Goal: Information Seeking & Learning: Check status

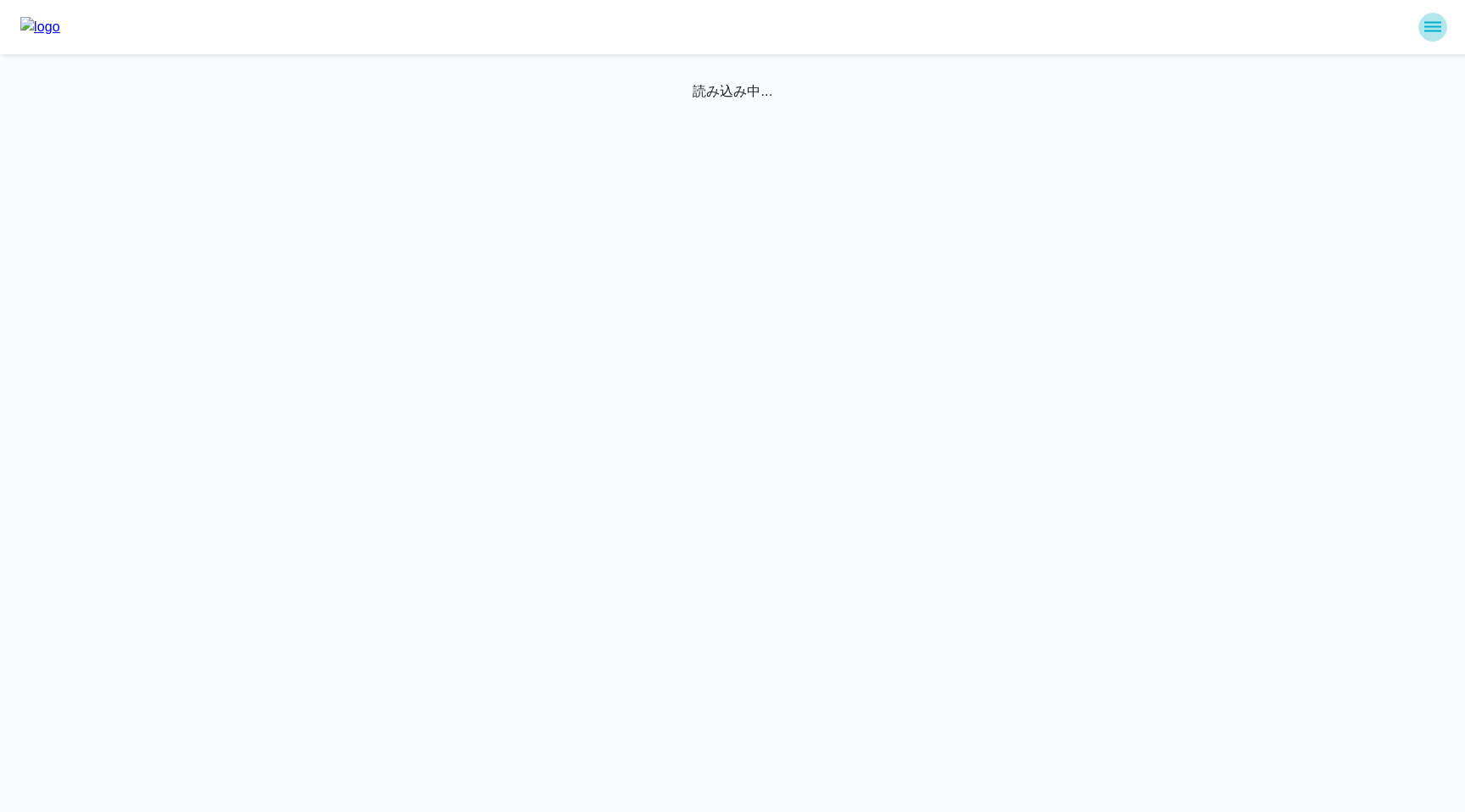
click at [1424, 31] on icon "sidemenu" at bounding box center [1431, 27] width 17 height 10
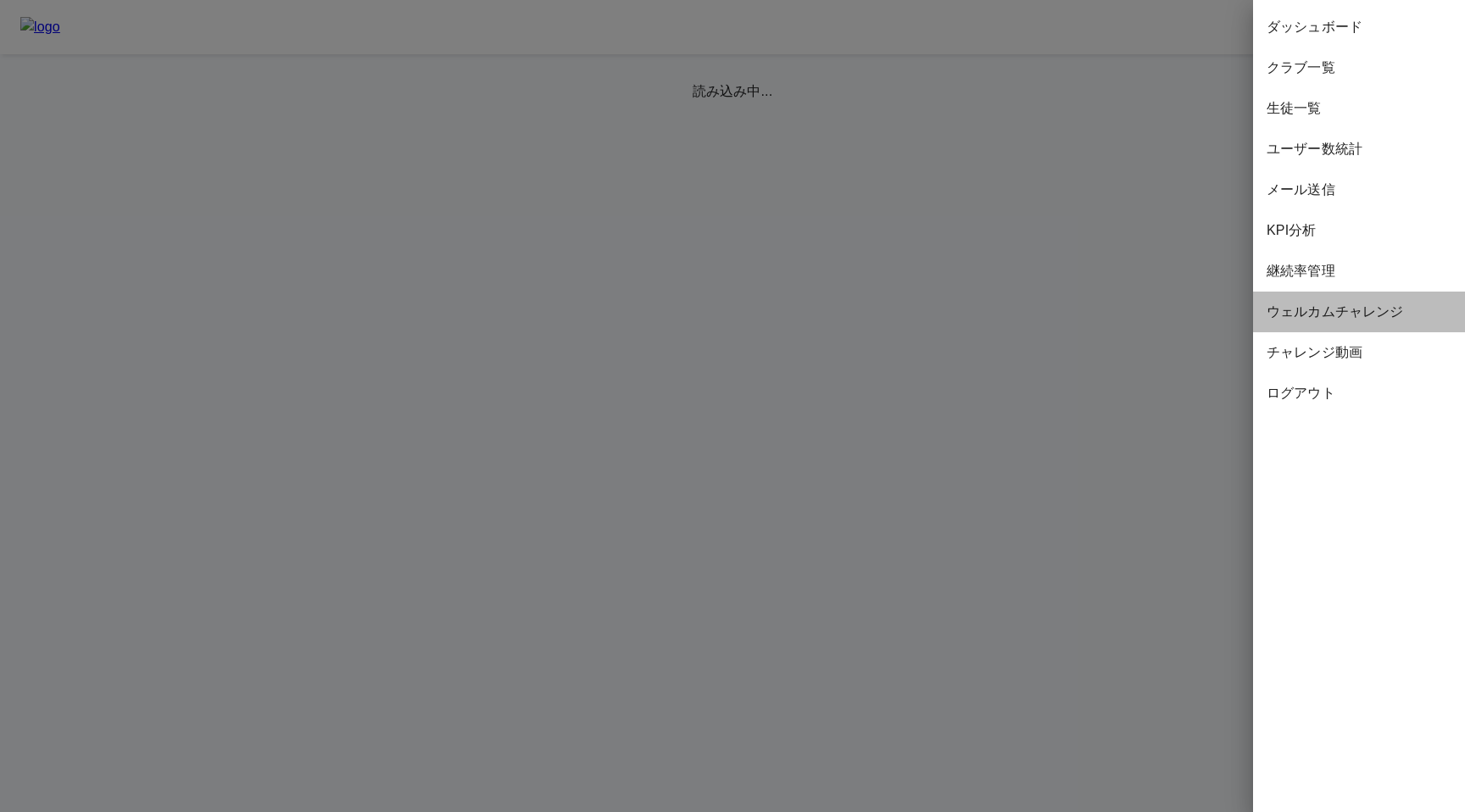
click at [1301, 309] on span "ウェルカムチャレンジ" at bounding box center [1358, 311] width 184 height 21
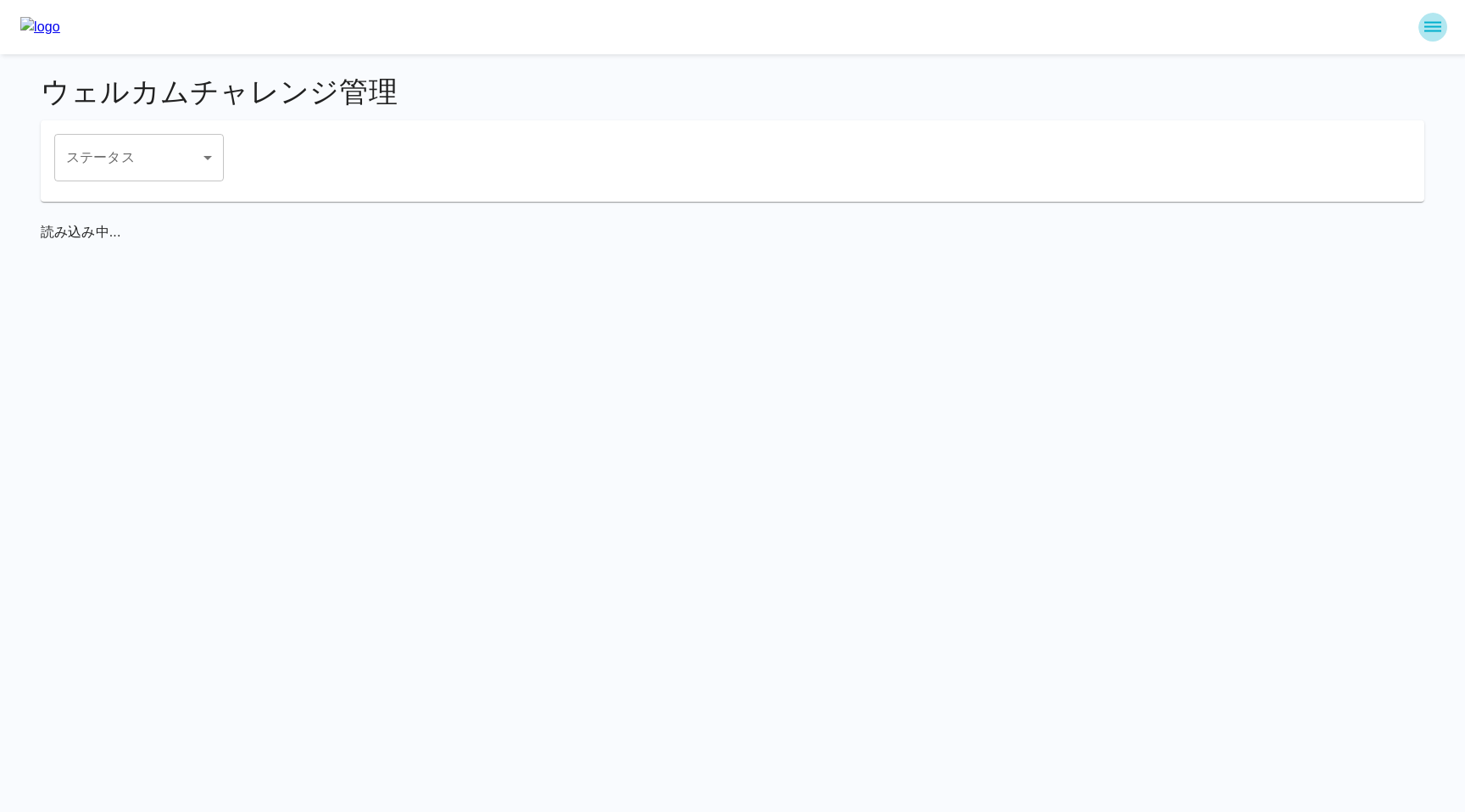
click at [1436, 25] on icon "sidemenu" at bounding box center [1432, 27] width 21 height 21
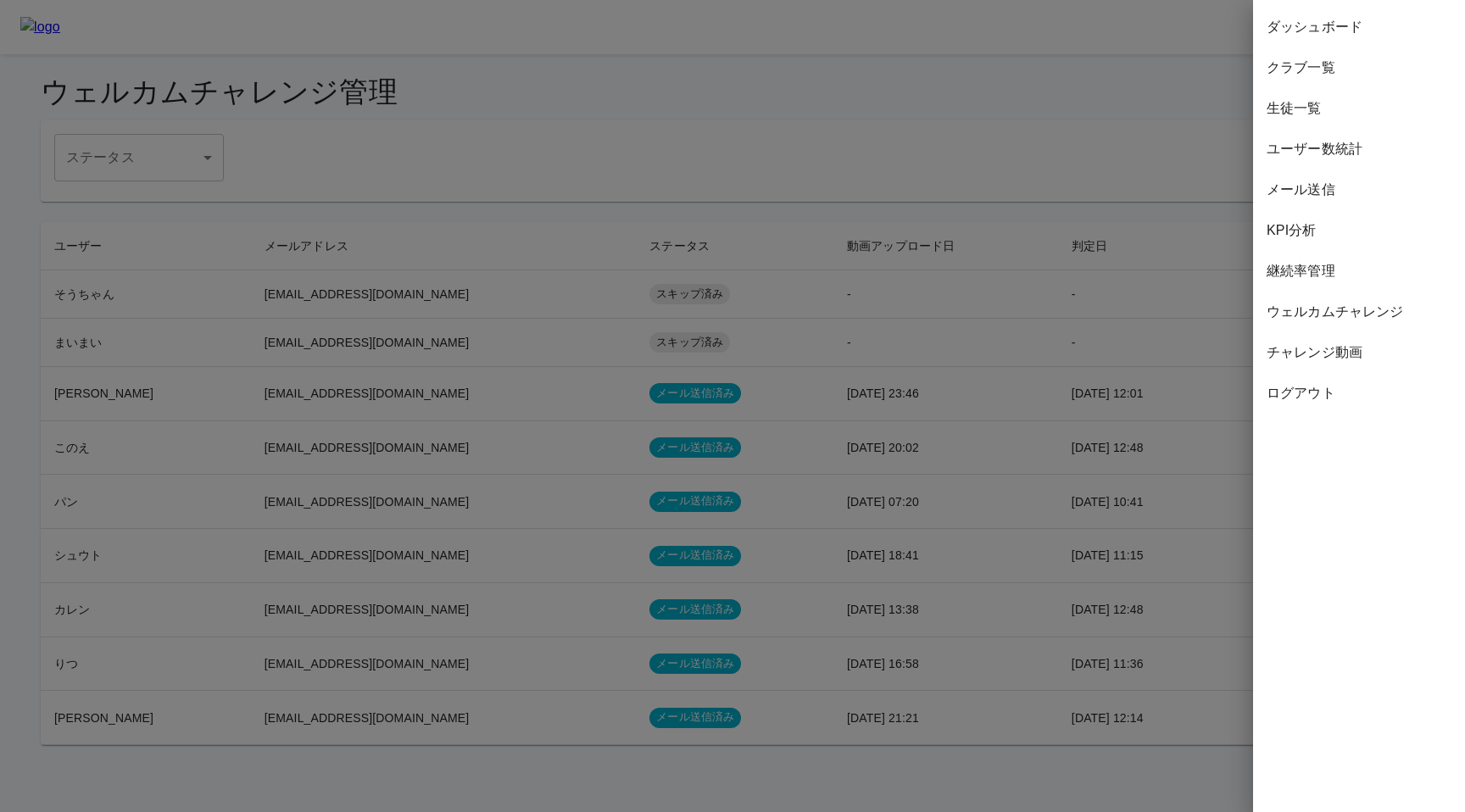
click at [1324, 274] on span "継続率管理" at bounding box center [1358, 271] width 184 height 21
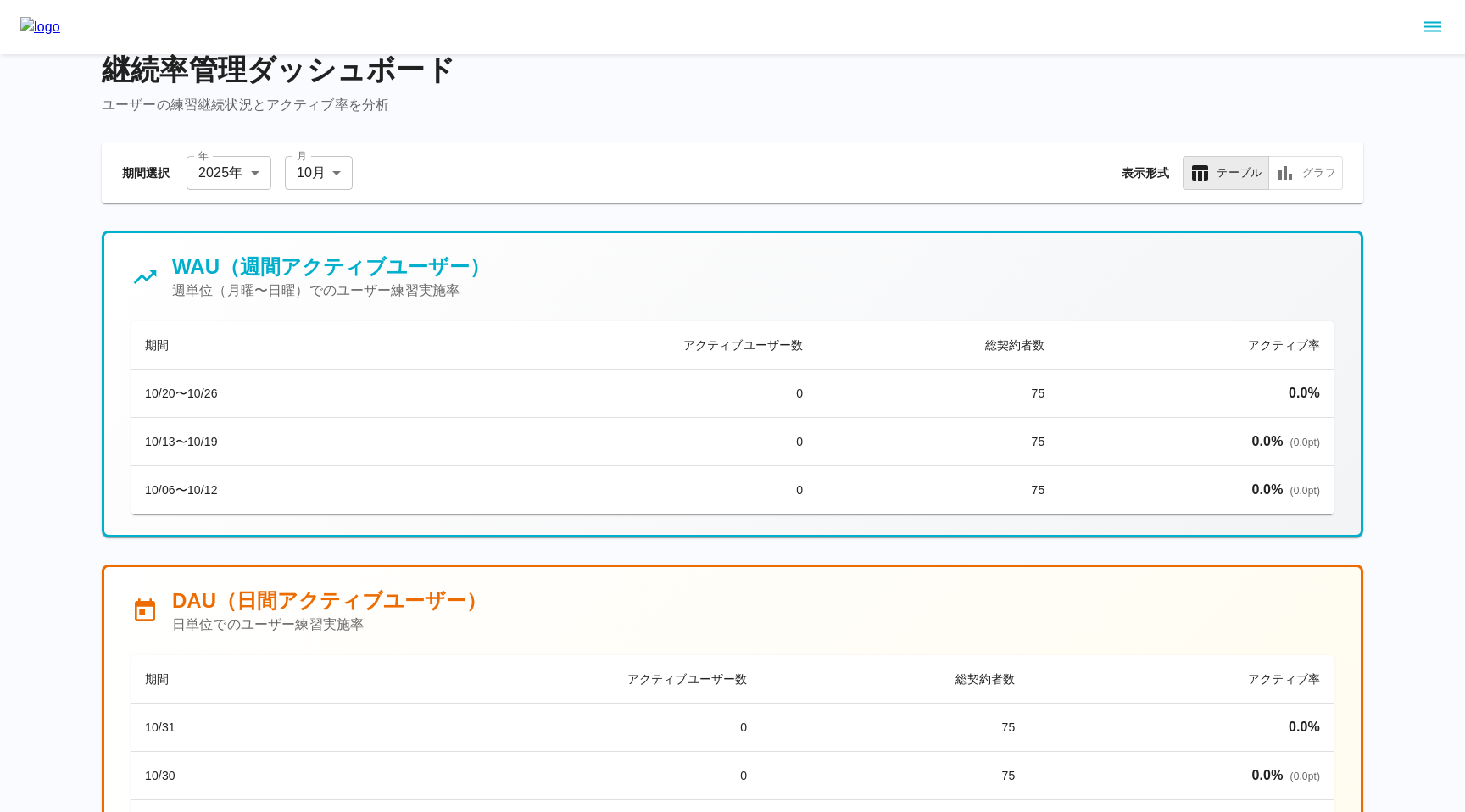
scroll to position [36, 0]
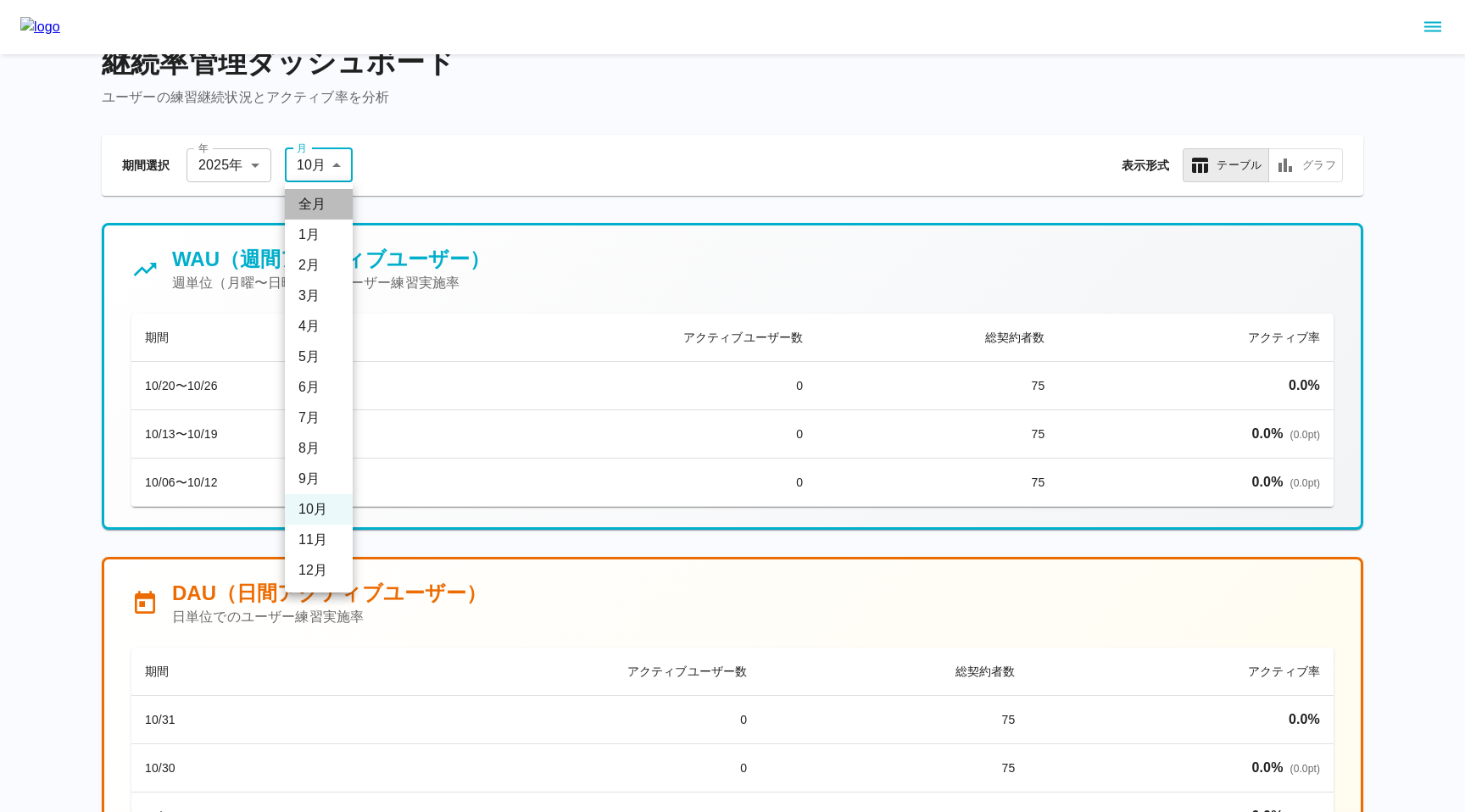
click at [322, 202] on li "全月" at bounding box center [318, 204] width 68 height 31
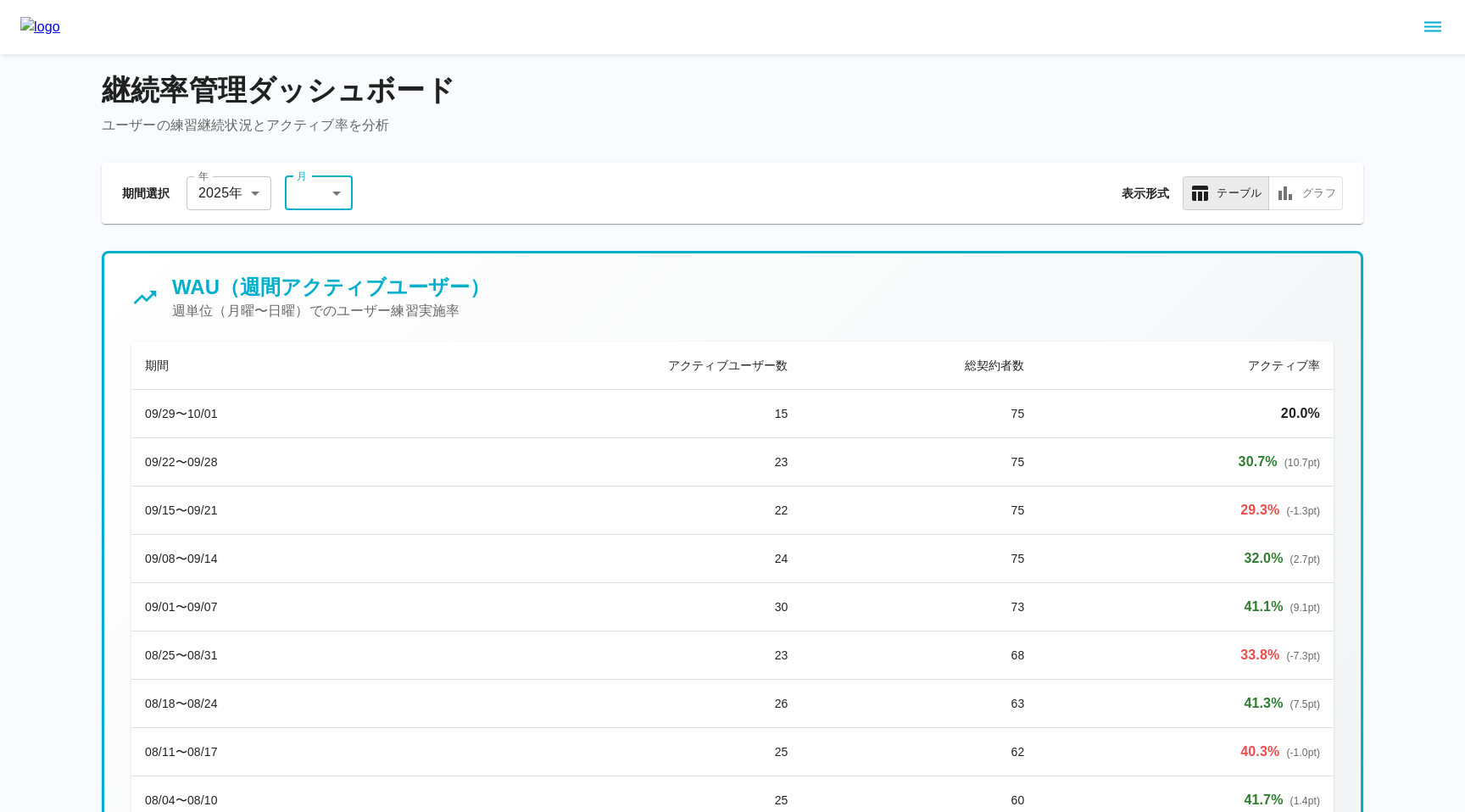
scroll to position [0, 0]
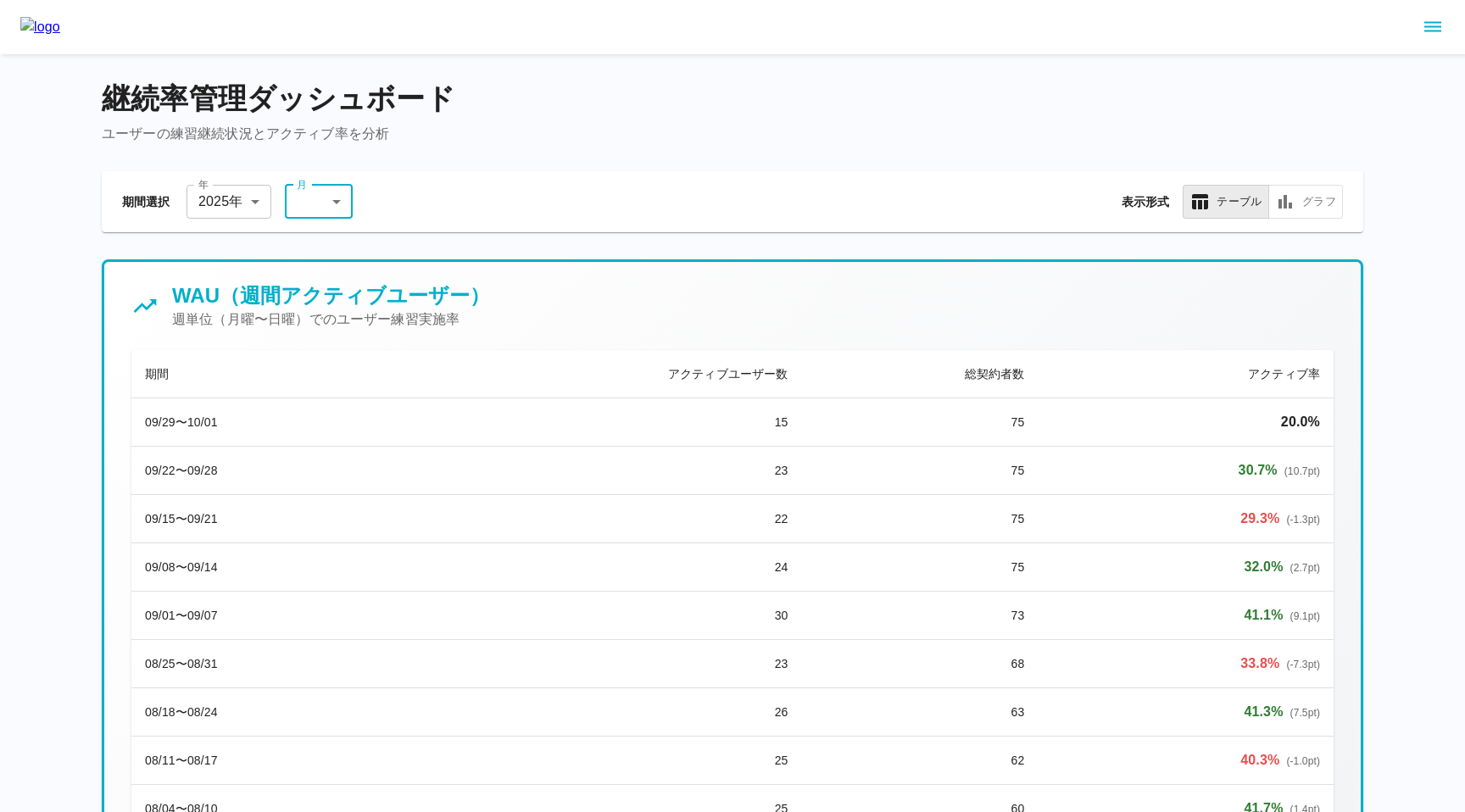
click at [1423, 23] on icon "sidemenu" at bounding box center [1432, 27] width 21 height 21
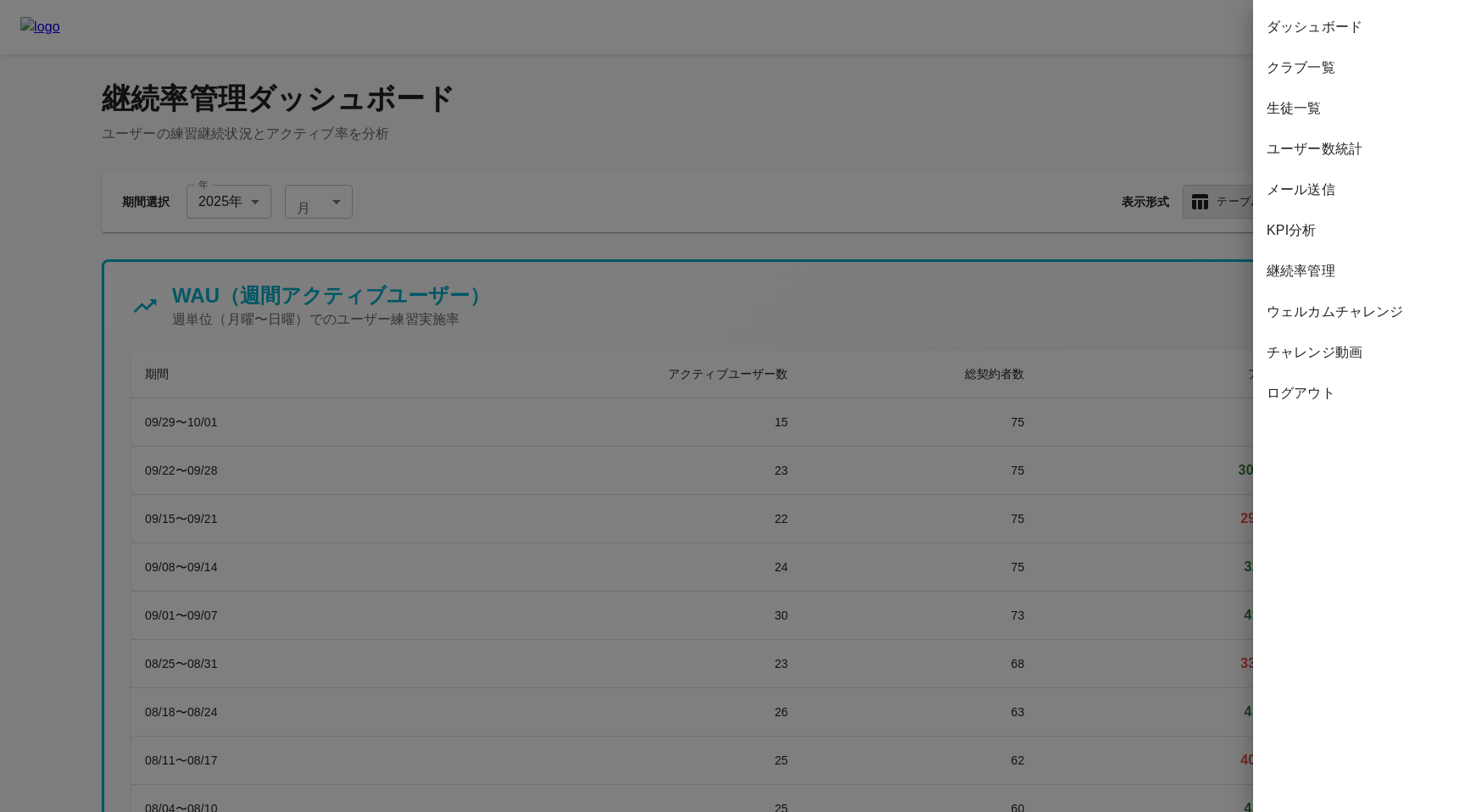
click at [1194, 94] on div at bounding box center [732, 406] width 1465 height 812
